Goal: Information Seeking & Learning: Understand process/instructions

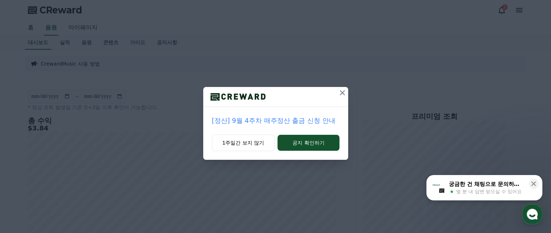
click at [342, 93] on icon at bounding box center [342, 92] width 5 height 5
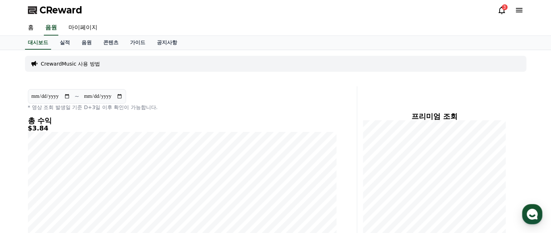
click at [506, 10] on div "3" at bounding box center [505, 7] width 6 height 6
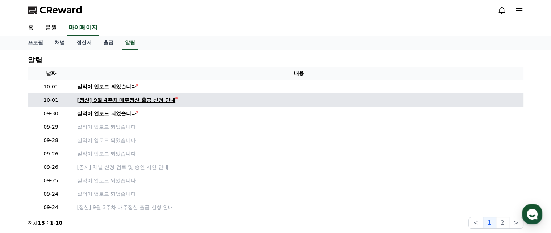
click at [146, 96] on div "[정산] 9월 4주차 매주정산 출금 신청 안내" at bounding box center [126, 100] width 99 height 8
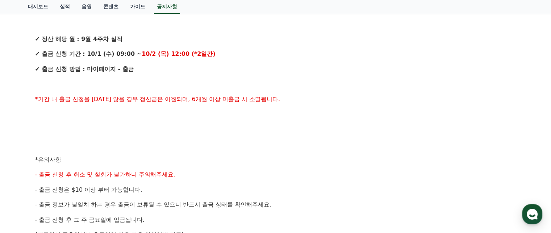
scroll to position [254, 0]
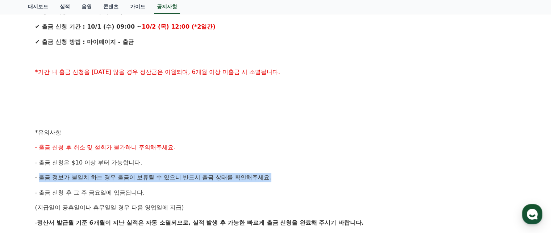
drag, startPoint x: 41, startPoint y: 177, endPoint x: 288, endPoint y: 177, distance: 247.6
click at [287, 173] on p "- 출금 정보가 불일치 하는 경우 출금이 보류될 수 있으니 반드시 출금 상태를 확인해주세요." at bounding box center [275, 177] width 481 height 9
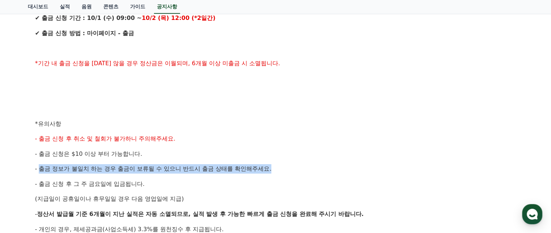
scroll to position [326, 0]
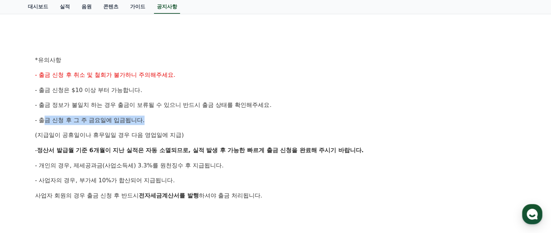
drag, startPoint x: 43, startPoint y: 124, endPoint x: 206, endPoint y: 137, distance: 163.0
click at [172, 124] on p "- 출금 신청 후 그 주 금요일에 입금됩니다." at bounding box center [275, 120] width 481 height 9
drag, startPoint x: 67, startPoint y: 134, endPoint x: 185, endPoint y: 144, distance: 118.9
click at [183, 134] on span "(지급일이 공휴일이나 휴무일일 경우 다음 영업일에 지급)" at bounding box center [109, 135] width 149 height 7
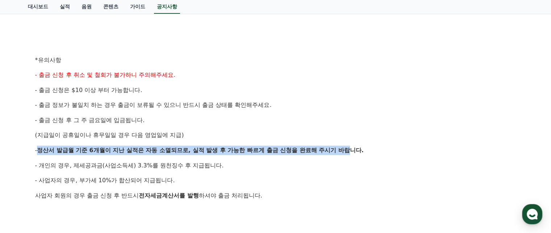
drag, startPoint x: 42, startPoint y: 152, endPoint x: 352, endPoint y: 149, distance: 309.9
click at [352, 149] on p "- 정산서 발급월 기준 6개월이 지난 실적은 자동 소멸되므로, 실적 발생 후 가능한 빠르게 출금 신청을 완료해 주시기 바랍니다." at bounding box center [275, 150] width 481 height 9
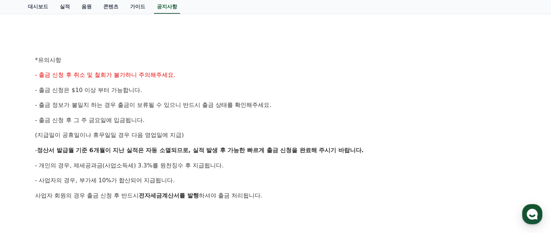
click at [301, 169] on p "- 개인의 경우, 제세공과금(사업소득세) 3.3%를 원천징수 후 지급됩니다." at bounding box center [275, 165] width 481 height 9
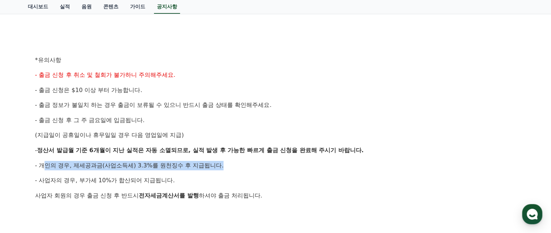
drag, startPoint x: 91, startPoint y: 166, endPoint x: 244, endPoint y: 165, distance: 153.0
click at [244, 165] on p "- 개인의 경우, 제세공과금(사업소득세) 3.3%를 원천징수 후 지급됩니다." at bounding box center [275, 165] width 481 height 9
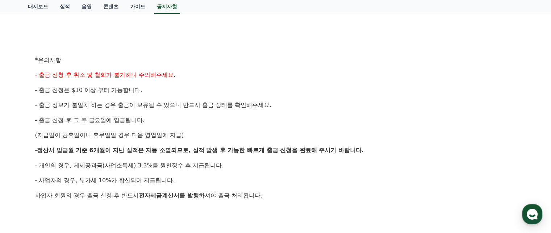
click at [227, 173] on div "안녕하세요, 크리워드입니다. 크리워드의 매주정산 9월 4주차 출금 신청 안내드립니다. ※ 금주 [DATE]이 연휴인 관계로 출금 신청 마감은 …" at bounding box center [275, 44] width 481 height 461
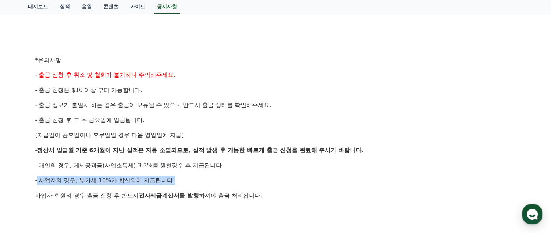
drag, startPoint x: 41, startPoint y: 181, endPoint x: 188, endPoint y: 179, distance: 147.2
click at [188, 179] on p "- 사업자의 경우, 부가세 10%가 합산되어 지급됩니다." at bounding box center [275, 180] width 481 height 9
click at [189, 178] on p "- 사업자의 경우, 부가세 10%가 합산되어 지급됩니다." at bounding box center [275, 180] width 481 height 9
click at [158, 179] on span "- 사업자의 경우, 부가세 10%가 합산되어 지급됩니다." at bounding box center [105, 180] width 140 height 7
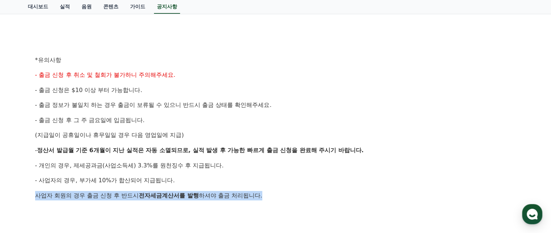
drag, startPoint x: 38, startPoint y: 195, endPoint x: 262, endPoint y: 166, distance: 226.5
click at [327, 193] on p "사업자 회원의 경우 출금 신청 후 반드시 전자세금계산서를 발행 하셔야 출금 처리됩니다." at bounding box center [275, 195] width 481 height 9
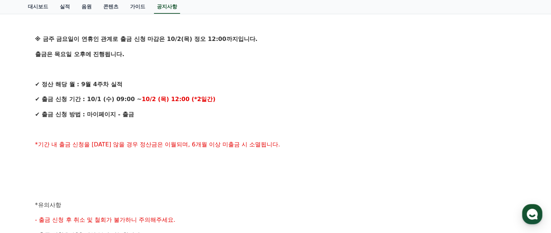
scroll to position [0, 0]
